Goal: Information Seeking & Learning: Learn about a topic

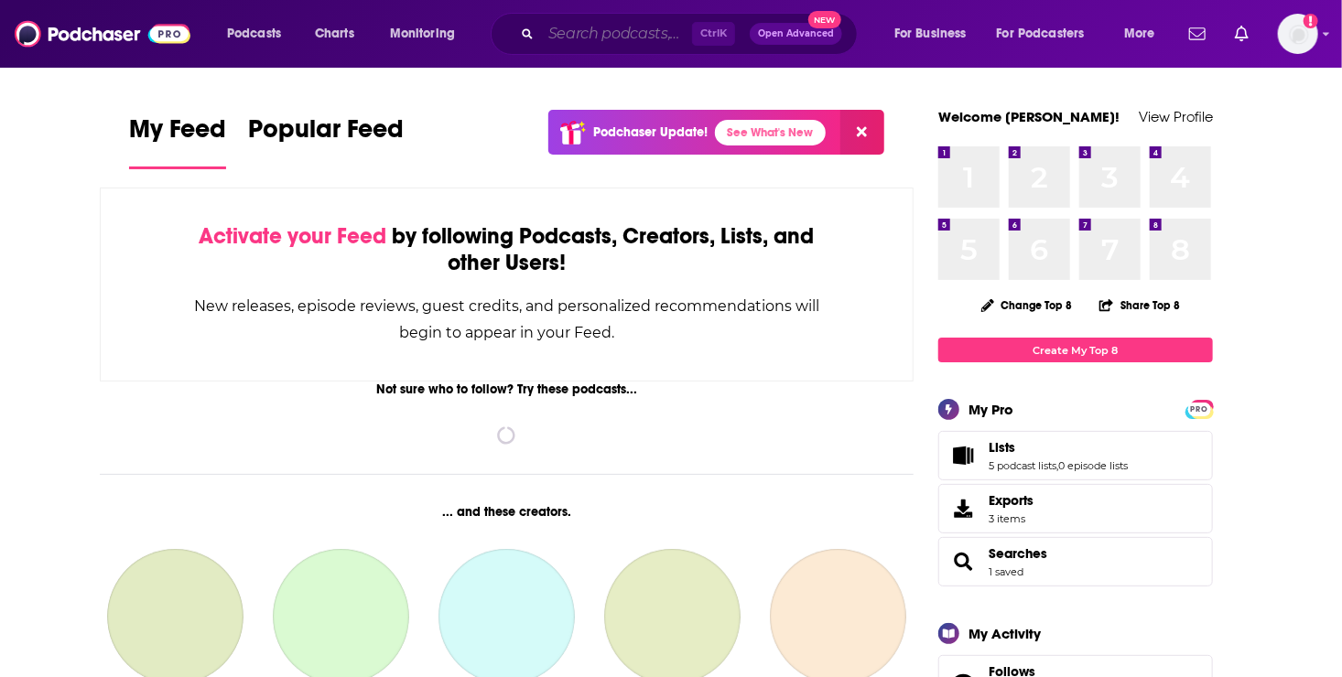
click at [633, 26] on input "Search podcasts, credits, & more..." at bounding box center [616, 33] width 151 height 29
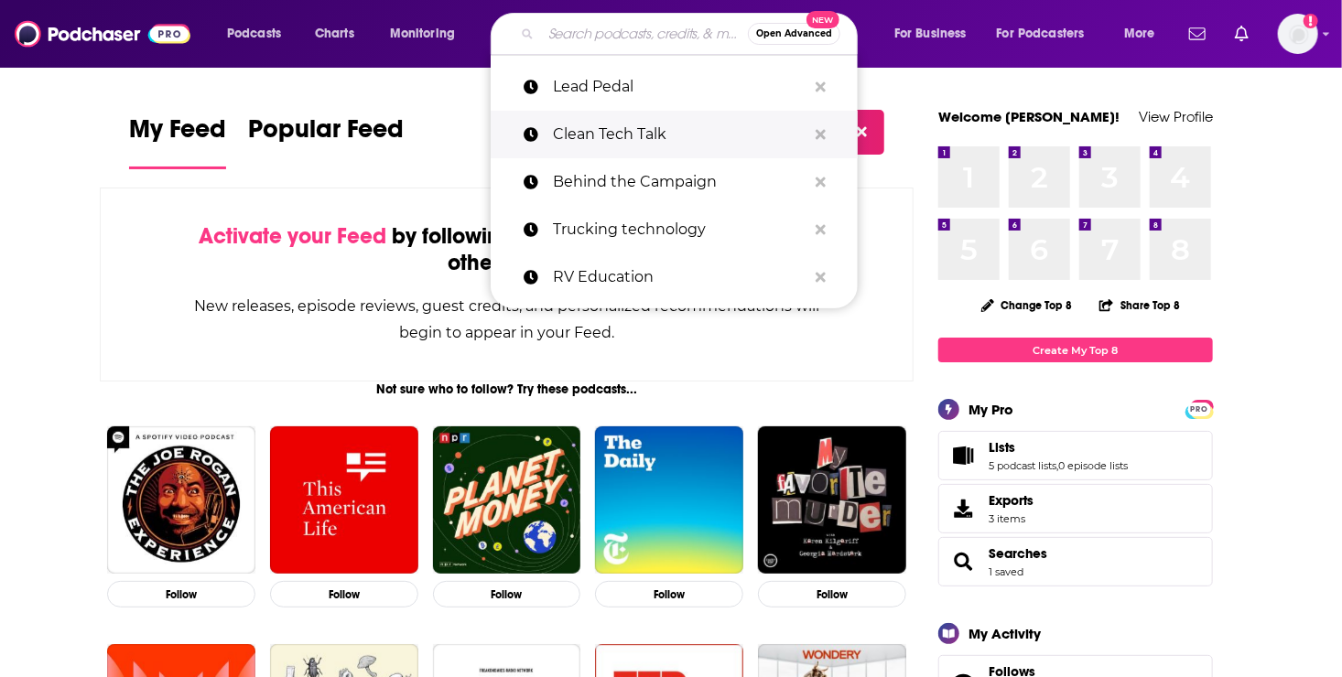
click at [606, 128] on p "Clean Tech Talk" at bounding box center [680, 135] width 254 height 48
type input "Clean Tech Talk"
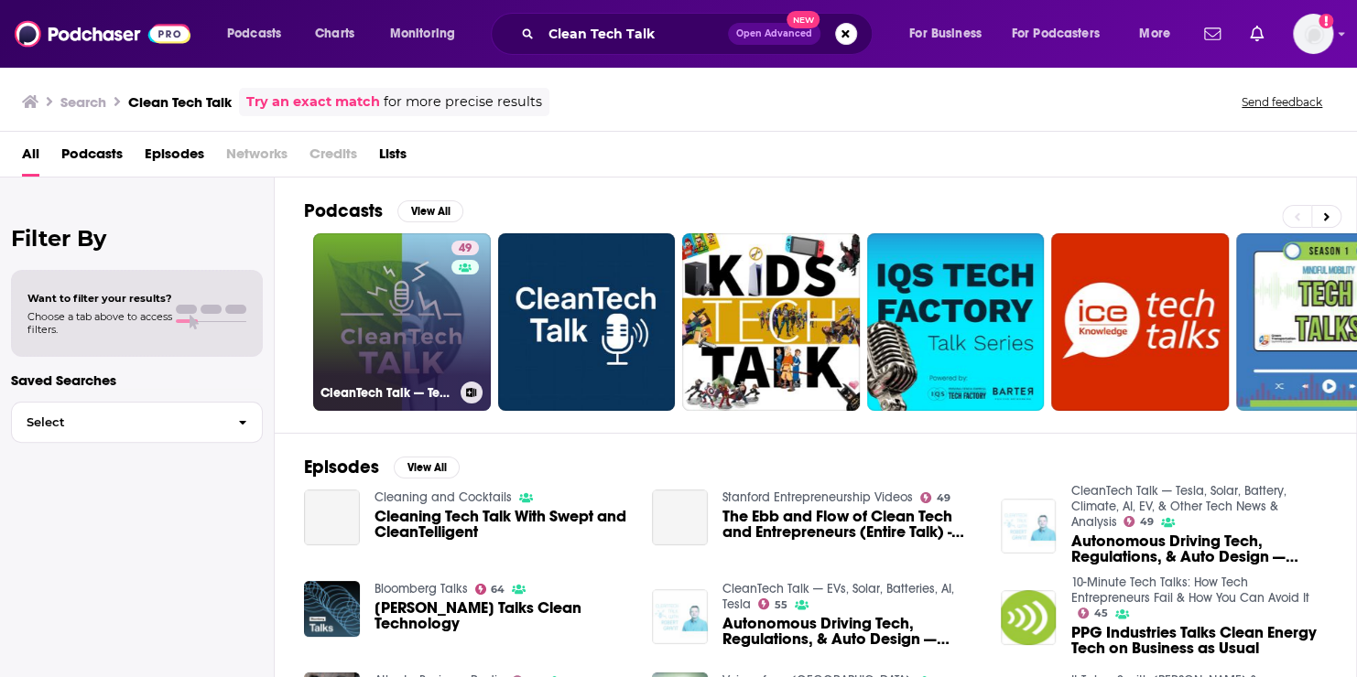
click at [374, 359] on link "49 CleanTech Talk — Tesla, Solar, Battery, Climate, AI, EV, & Other Tech News &…" at bounding box center [402, 322] width 178 height 178
